Goal: Information Seeking & Learning: Check status

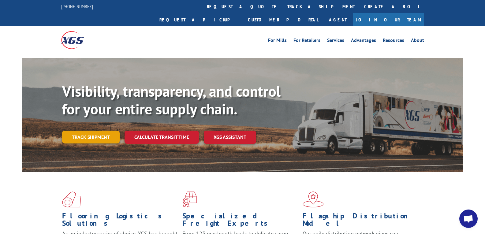
click at [75, 131] on link "Track shipment" at bounding box center [90, 137] width 57 height 13
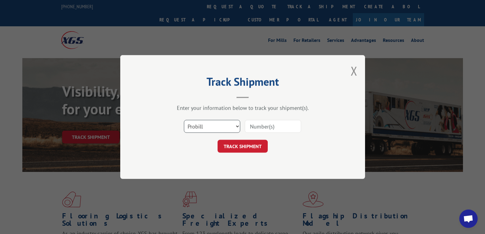
click at [199, 126] on select "Select category... Probill BOL PO" at bounding box center [212, 126] width 56 height 13
click at [184, 120] on select "Select category... Probill BOL PO" at bounding box center [212, 126] width 56 height 13
click at [257, 125] on input at bounding box center [273, 126] width 56 height 13
click at [197, 129] on select "Select category... Probill BOL PO" at bounding box center [212, 126] width 56 height 13
select select "probill"
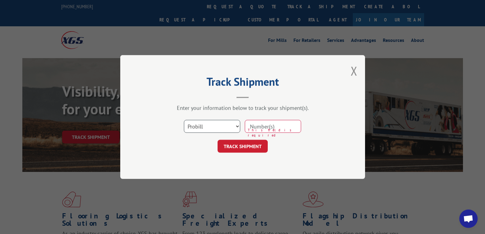
click at [184, 120] on select "Select category... Probill BOL PO" at bounding box center [212, 126] width 56 height 13
click at [271, 129] on input at bounding box center [273, 126] width 56 height 13
type input "17596312"
click at [259, 139] on form "Select category... Probill BOL PO 17596312 TRACK SHIPMENT" at bounding box center [242, 134] width 183 height 36
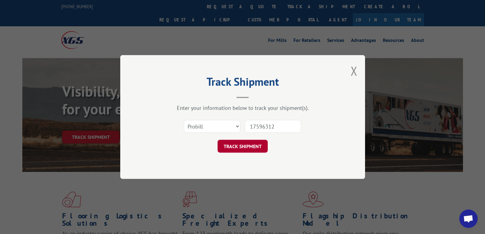
click at [258, 143] on button "TRACK SHIPMENT" at bounding box center [242, 146] width 50 height 13
